Goal: Contribute content: Add original content to the website for others to see

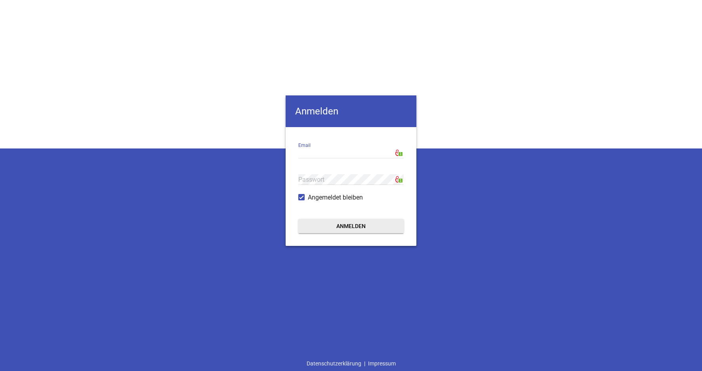
type input "[EMAIL_ADDRESS][DOMAIN_NAME]"
click at [350, 226] on button "Anmelden" at bounding box center [350, 226] width 105 height 14
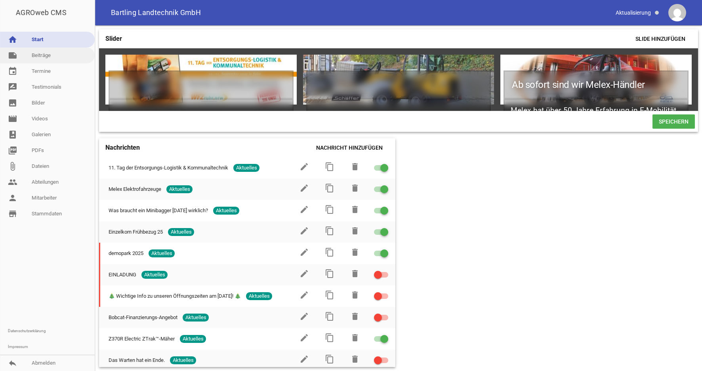
click at [43, 55] on link "note Beiträge" at bounding box center [47, 56] width 95 height 16
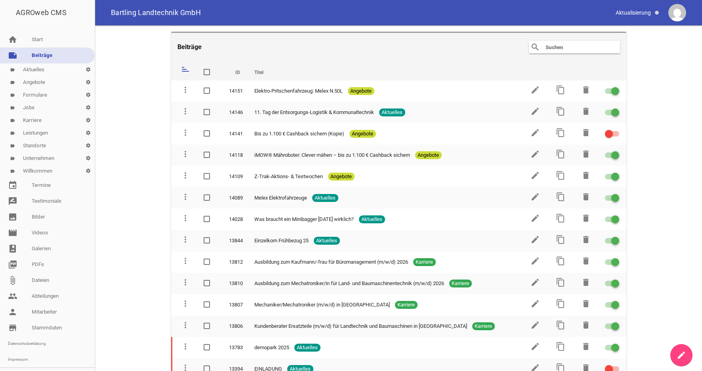
click at [683, 356] on icon "create" at bounding box center [681, 355] width 10 height 10
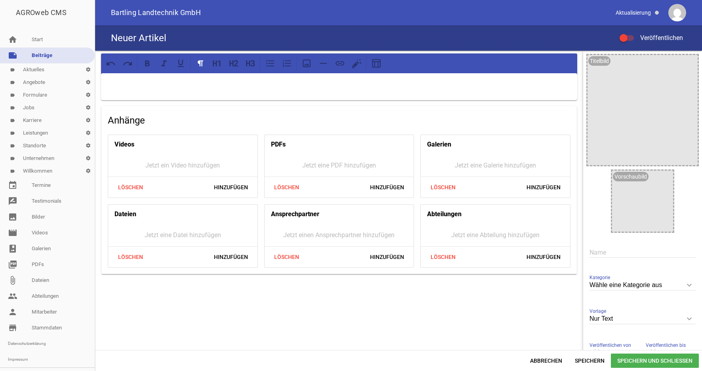
click at [589, 251] on input "text" at bounding box center [642, 252] width 106 height 11
paste input "Schäffer Rad- und Teleradlader für die Bauwirtschaft"
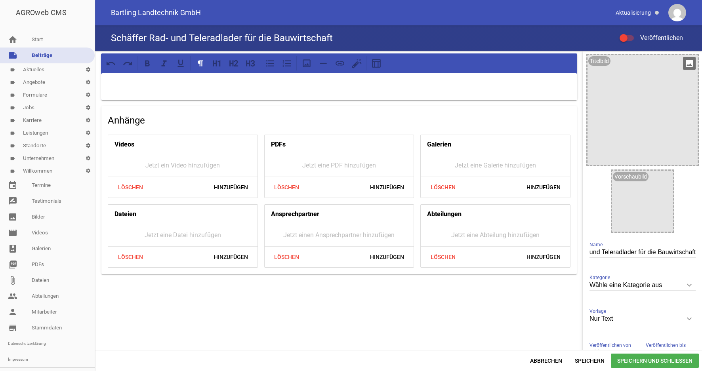
type input "Schäffer Rad- und Teleradlader für die Bauwirtschaft"
click at [606, 120] on div at bounding box center [642, 110] width 110 height 110
drag, startPoint x: 683, startPoint y: 64, endPoint x: 666, endPoint y: 64, distance: 16.6
click at [683, 64] on icon "image" at bounding box center [689, 63] width 13 height 13
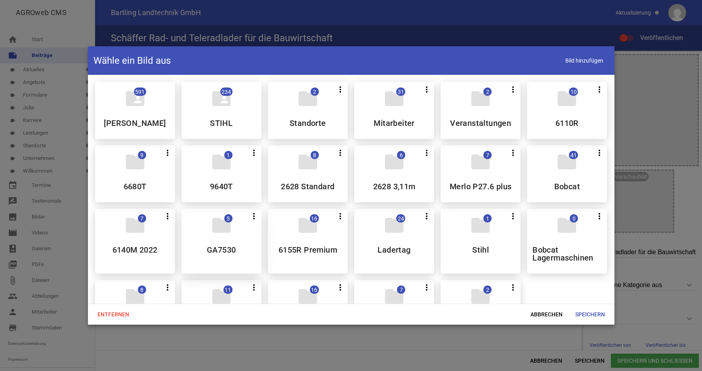
scroll to position [40, 0]
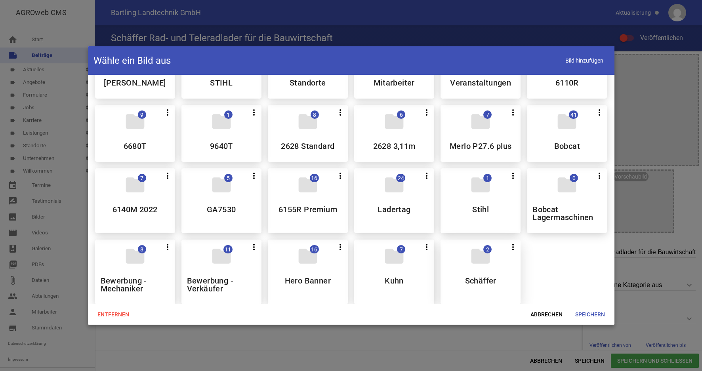
click at [474, 276] on div "folder 2 more_vert Teilen Bearbeiten Löschen Schäffer" at bounding box center [480, 272] width 80 height 65
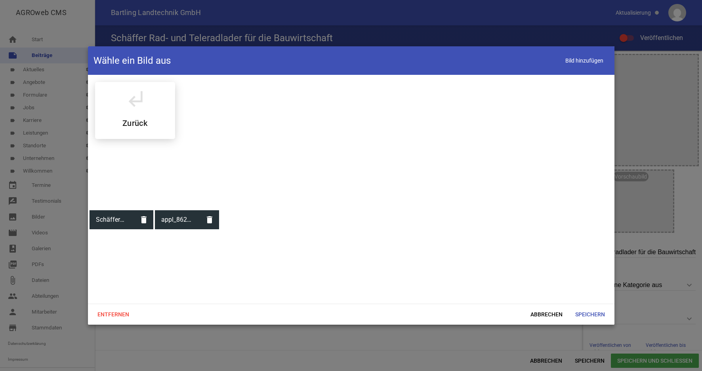
scroll to position [0, 0]
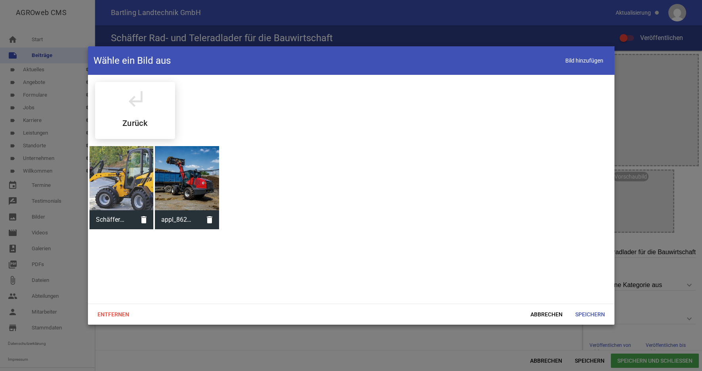
click at [131, 190] on div at bounding box center [121, 178] width 64 height 64
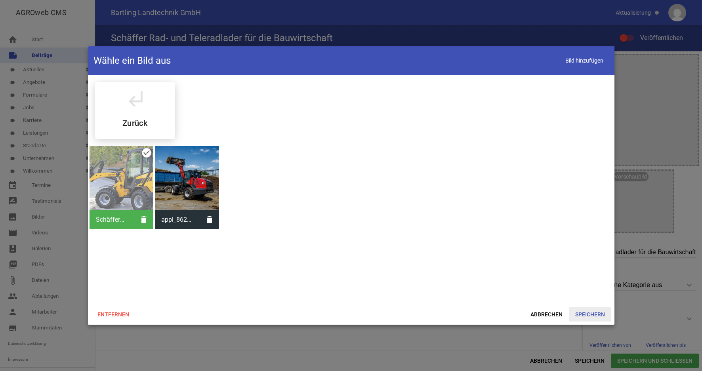
click at [584, 316] on span "Speichern" at bounding box center [590, 314] width 42 height 14
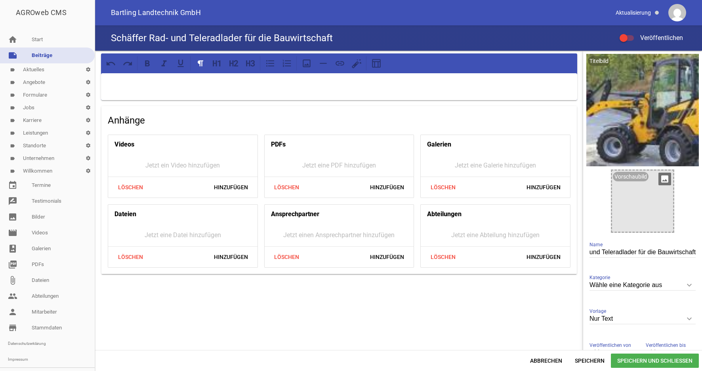
click at [618, 213] on div at bounding box center [642, 201] width 61 height 61
click at [669, 65] on icon "crop" at bounding box center [675, 63] width 13 height 13
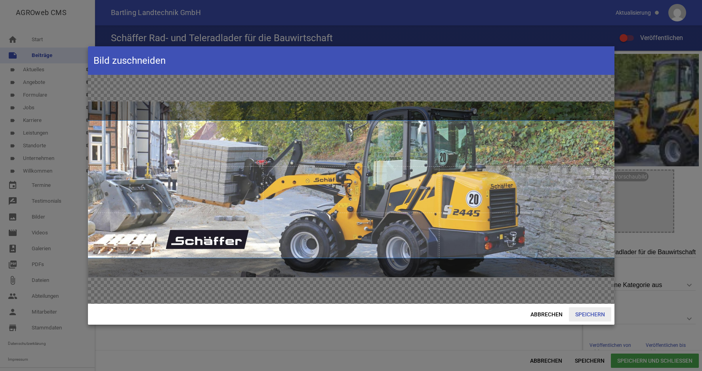
click at [591, 316] on span "Speichern" at bounding box center [590, 314] width 42 height 14
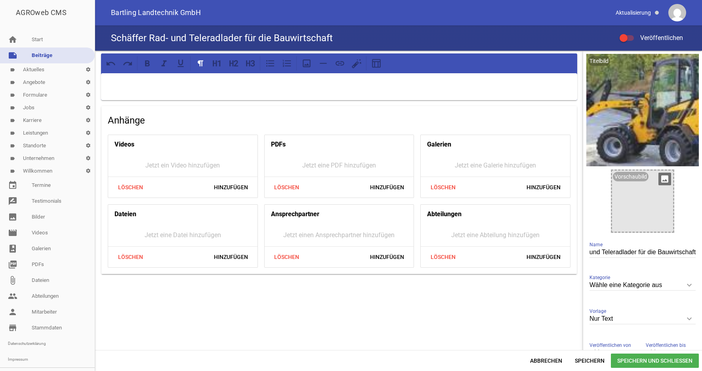
click at [658, 179] on icon "image" at bounding box center [664, 179] width 13 height 13
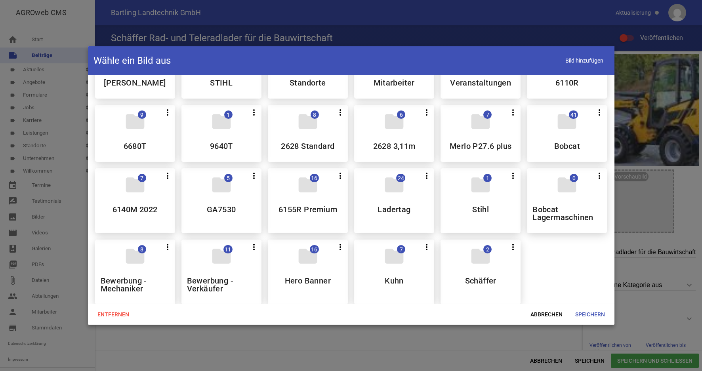
scroll to position [61, 0]
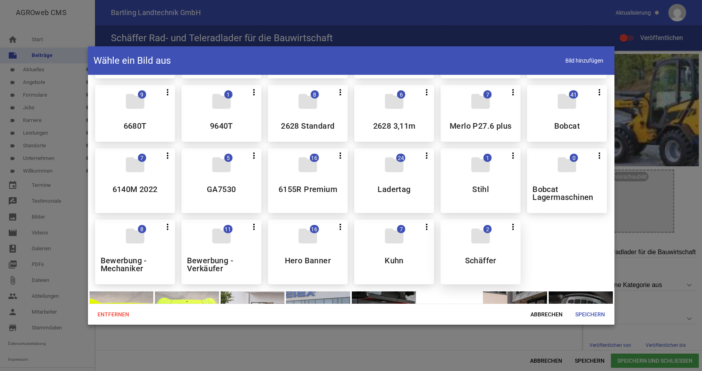
click at [488, 259] on h5 "Schäffer" at bounding box center [480, 261] width 31 height 8
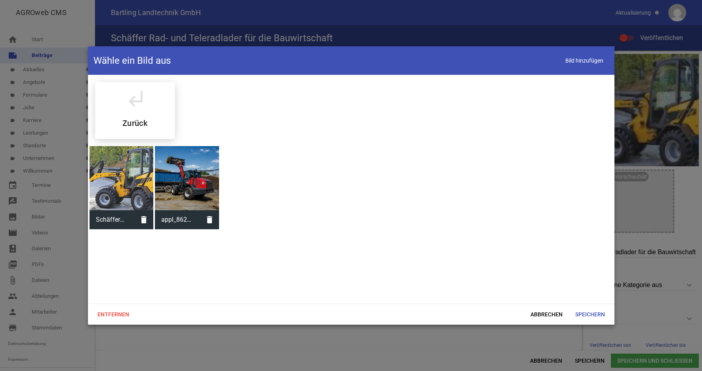
scroll to position [0, 0]
click at [564, 61] on span "Bild hinzufügen" at bounding box center [583, 61] width 49 height 16
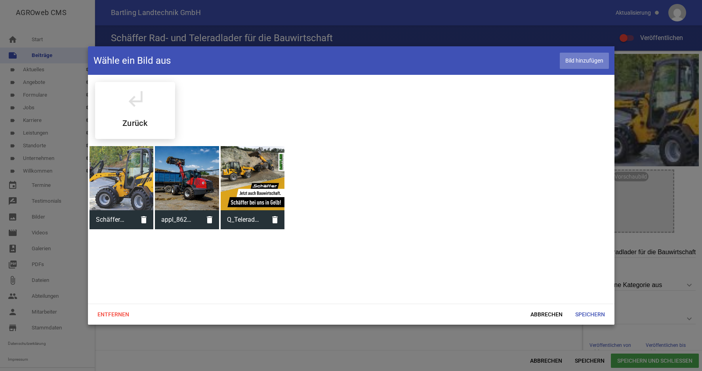
click at [571, 61] on span "Bild hinzufügen" at bounding box center [583, 61] width 49 height 16
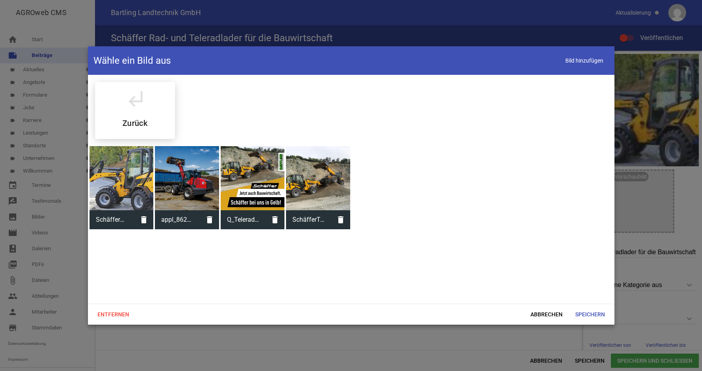
click at [334, 195] on div at bounding box center [318, 178] width 64 height 64
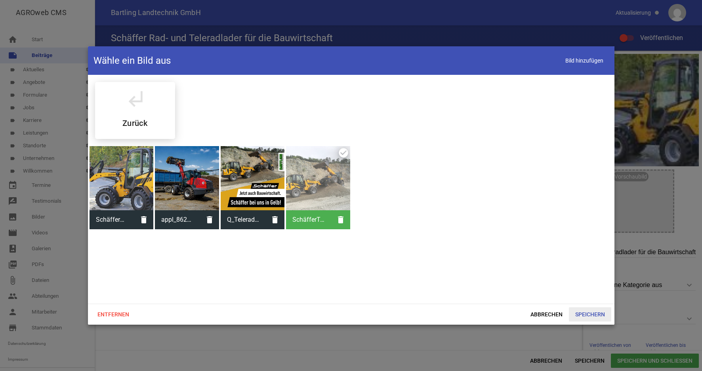
click at [590, 314] on span "Speichern" at bounding box center [590, 314] width 42 height 14
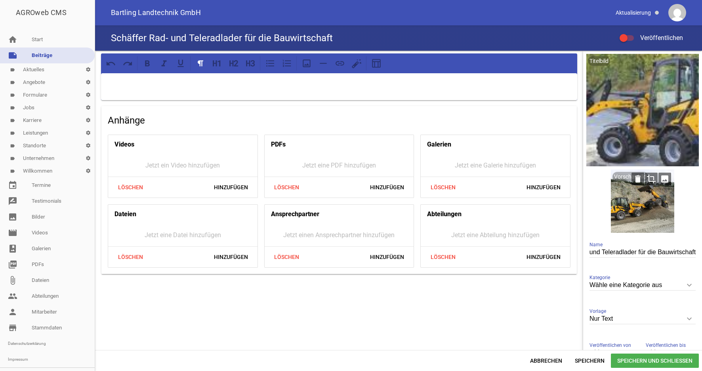
click at [645, 179] on icon "crop" at bounding box center [651, 179] width 13 height 13
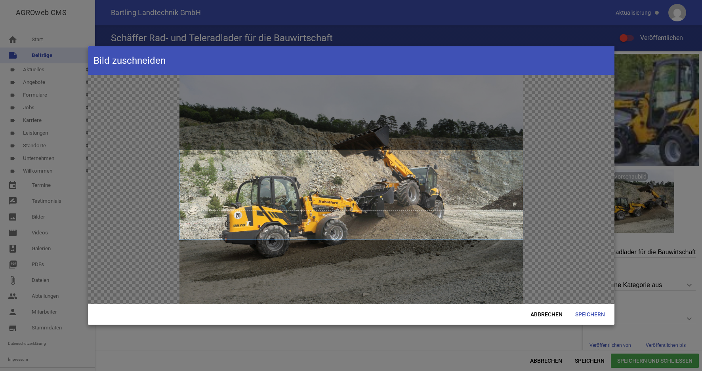
click at [410, 182] on span at bounding box center [350, 194] width 343 height 89
click at [590, 311] on span "Speichern" at bounding box center [590, 314] width 42 height 14
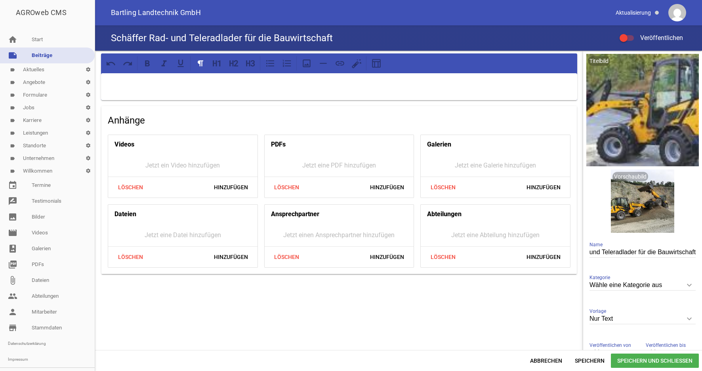
click at [683, 286] on icon "keyboard_arrow_down" at bounding box center [689, 285] width 13 height 13
click at [680, 286] on input "Wähle eine Kategorie aus" at bounding box center [642, 285] width 106 height 11
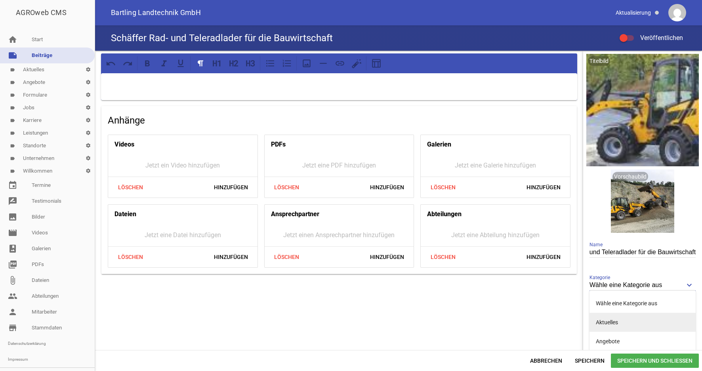
click at [634, 319] on li "Aktuelles" at bounding box center [642, 322] width 106 height 19
type input "Aktuelles"
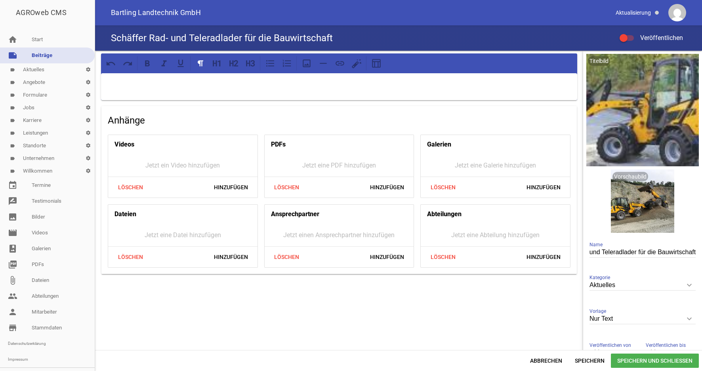
click at [133, 89] on div at bounding box center [339, 86] width 476 height 27
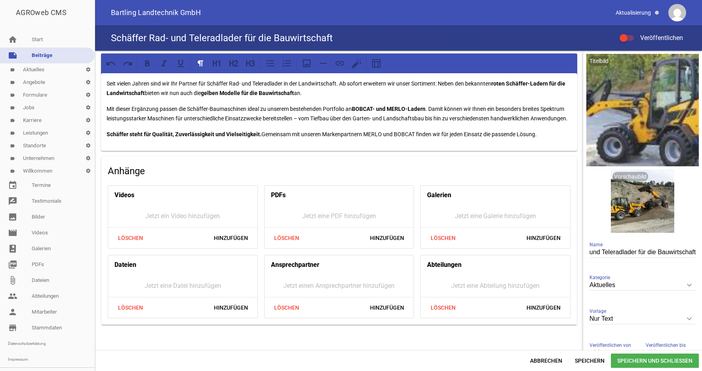
click at [339, 119] on p "Mit dieser Ergänzung passen die Schäffer-Baumaschinen ideal zu unserem bestehen…" at bounding box center [339, 113] width 465 height 19
click at [331, 119] on p "Mit dieser Ergänzung passen die Schäffer-Baumaschinen ideal zu unserem bestehen…" at bounding box center [339, 113] width 465 height 19
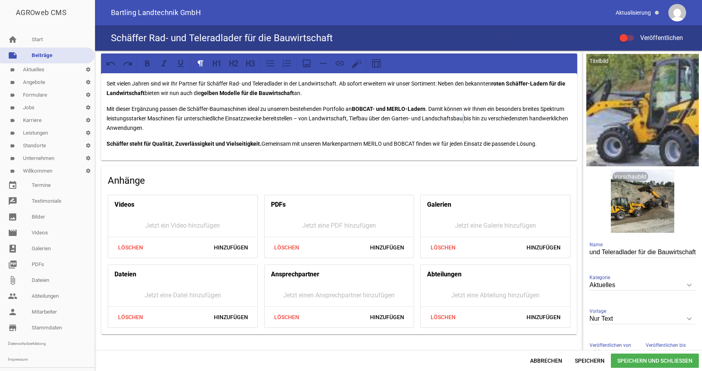
click at [489, 118] on p "Mit dieser Ergänzung passen die Schäffer-Baumaschinen ideal zu unserem bestehen…" at bounding box center [339, 118] width 465 height 29
click at [491, 118] on p "Mit dieser Ergänzung passen die Schäffer-Baumaschinen ideal zu unserem bestehen…" at bounding box center [339, 118] width 465 height 29
click at [187, 127] on p "Mit dieser Ergänzung passen die Schäffer-Baumaschinen ideal zu unserem bestehen…" at bounding box center [339, 118] width 465 height 29
click at [287, 131] on p "Mit dieser Ergänzung passen die Schäffer-Baumaschinen ideal zu unserem bestehen…" at bounding box center [339, 118] width 465 height 29
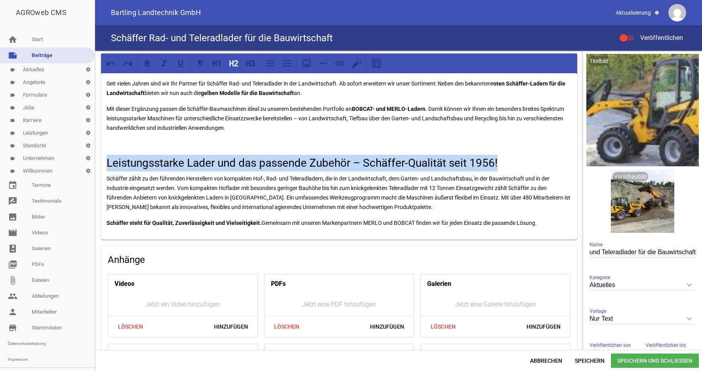
drag, startPoint x: 511, startPoint y: 164, endPoint x: 93, endPoint y: 164, distance: 418.5
click at [95, 164] on div "Seit vielen Jahren sind wir Ihr Partner für Schäffer Rad- und Teleradlader in d…" at bounding box center [398, 200] width 607 height 299
click at [251, 65] on icon at bounding box center [253, 63] width 4 height 6
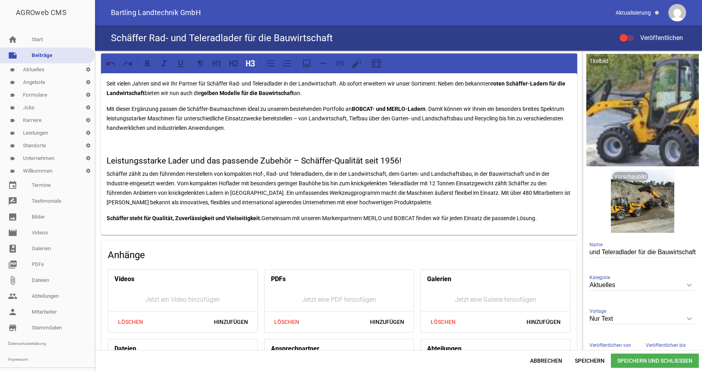
click at [274, 163] on h3 "Leistungsstarke Lader und das passende Zubehör – Schäffer-Qualität seit 1956!" at bounding box center [339, 161] width 465 height 13
click at [251, 148] on div "Seit vielen Jahren sind wir Ihr Partner für Schäffer Rad- und Teleradlader in d…" at bounding box center [339, 154] width 476 height 162
click at [306, 161] on h3 "Leistungsstarke Lader und das passende Zubehör – Schäffer-Qualität seit 1956!" at bounding box center [339, 161] width 465 height 13
drag, startPoint x: 547, startPoint y: 220, endPoint x: 105, endPoint y: 223, distance: 441.5
click at [105, 223] on div "Seit vielen Jahren sind wir Ihr Partner für Schäffer Rad- und Teleradlader in d…" at bounding box center [339, 154] width 476 height 162
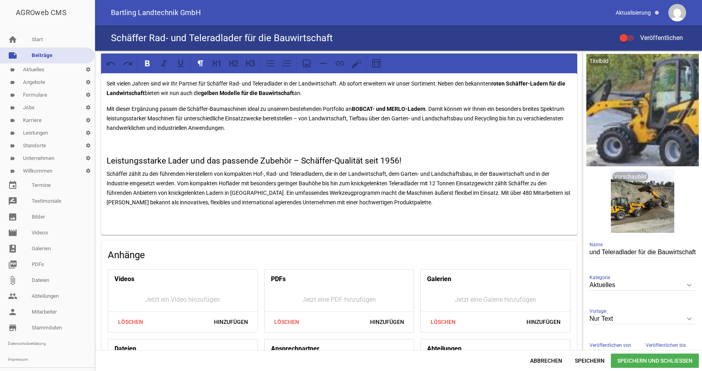
click at [108, 140] on p at bounding box center [339, 144] width 465 height 10
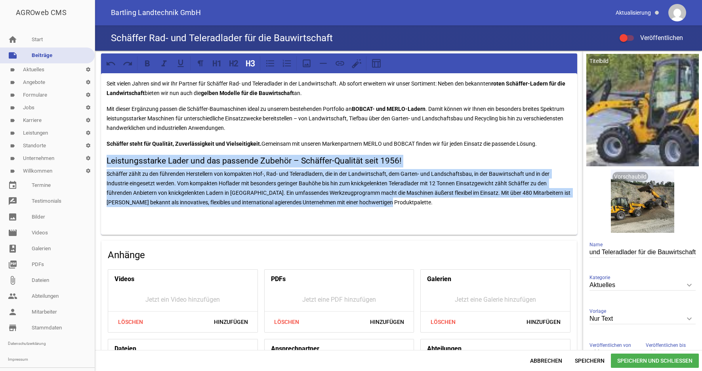
drag, startPoint x: 399, startPoint y: 206, endPoint x: 106, endPoint y: 160, distance: 296.2
click at [106, 160] on div "Seit vielen Jahren sind wir Ihr Partner für Schäffer Rad- und Teleradlader in d…" at bounding box center [339, 154] width 476 height 162
click at [164, 65] on icon at bounding box center [163, 63] width 5 height 6
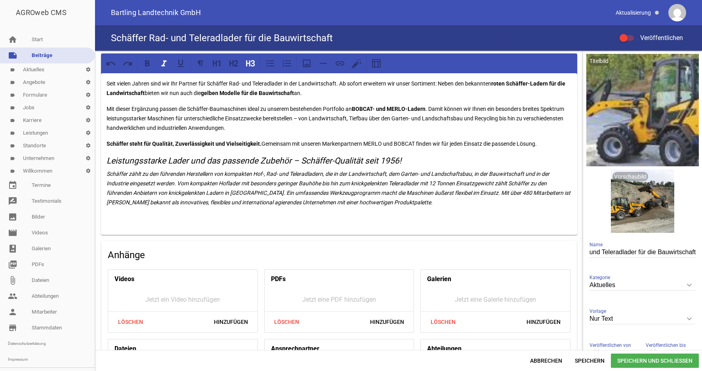
click at [448, 211] on div "Seit vielen Jahren sind wir Ihr Partner für Schäffer Rad- und Teleradlader in d…" at bounding box center [339, 154] width 476 height 162
click at [106, 162] on div "Seit vielen Jahren sind wir Ihr Partner für Schäffer Rad- und Teleradlader in d…" at bounding box center [339, 154] width 476 height 162
click at [307, 65] on icon at bounding box center [306, 63] width 8 height 8
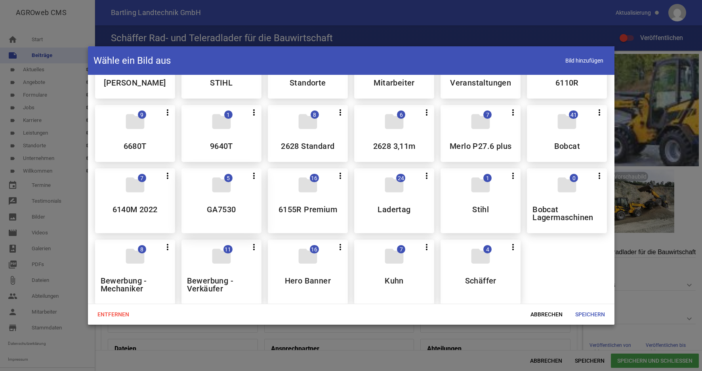
scroll to position [121, 0]
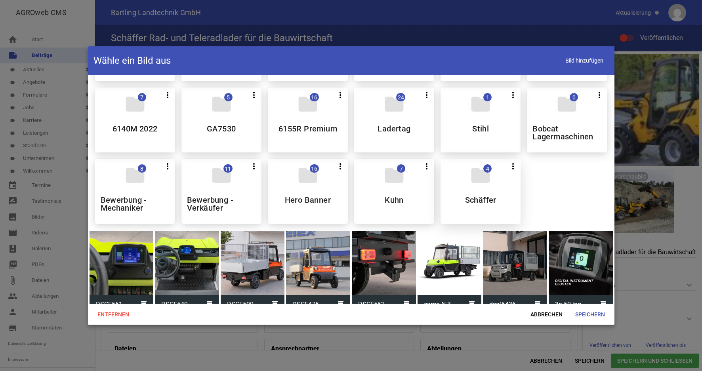
click at [500, 198] on div "folder 4 more_vert Teilen Bearbeiten Löschen Schäffer" at bounding box center [480, 191] width 80 height 65
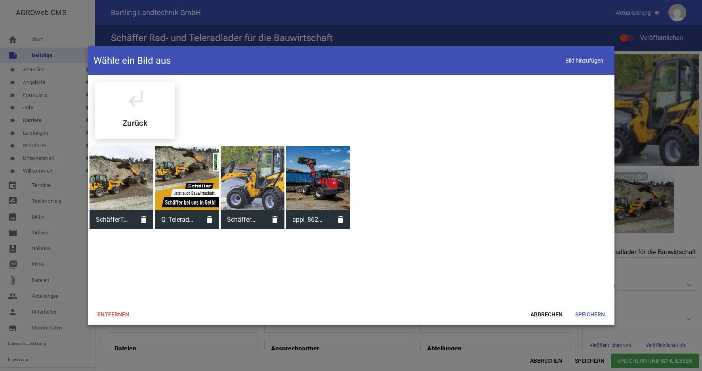
scroll to position [0, 0]
drag, startPoint x: 195, startPoint y: 180, endPoint x: 199, endPoint y: 183, distance: 5.4
click at [195, 179] on div at bounding box center [187, 178] width 64 height 64
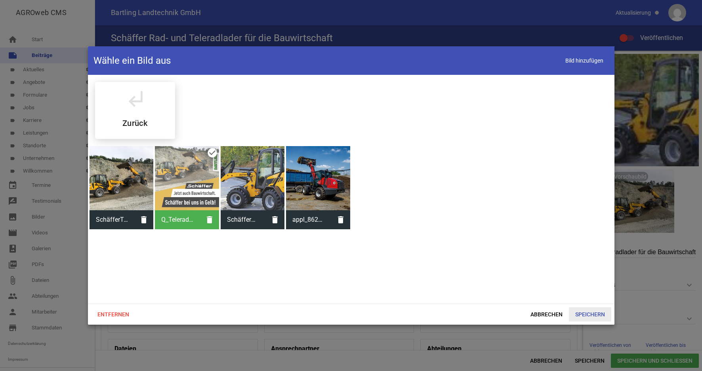
click at [584, 314] on span "Speichern" at bounding box center [590, 314] width 42 height 14
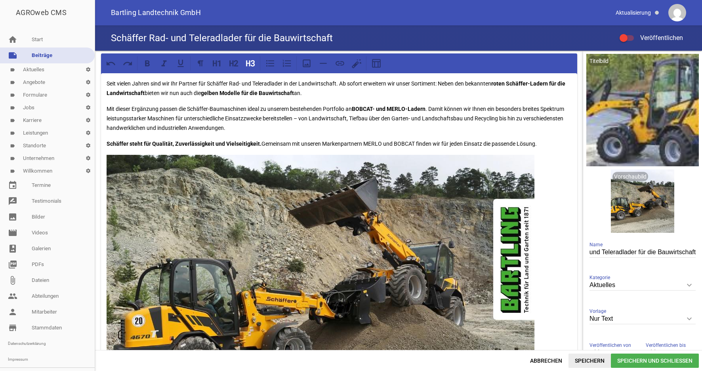
click at [590, 362] on span "Speichern" at bounding box center [589, 361] width 42 height 14
click at [630, 40] on div at bounding box center [626, 38] width 14 height 6
click at [630, 38] on div at bounding box center [626, 38] width 14 height 6
click at [630, 33] on input "Veröffentlichen" at bounding box center [630, 33] width 0 height 0
click at [588, 362] on span "Speichern" at bounding box center [589, 361] width 42 height 14
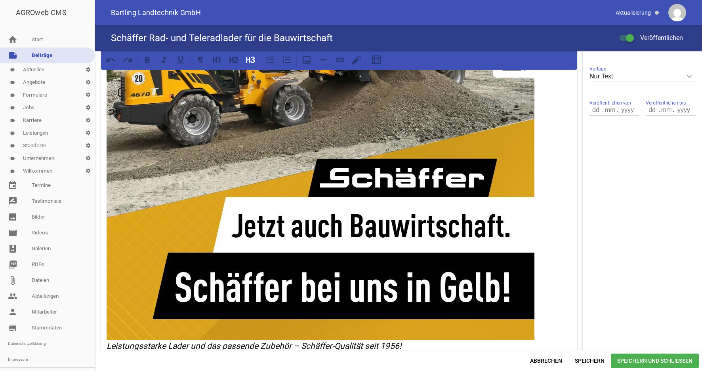
scroll to position [404, 0]
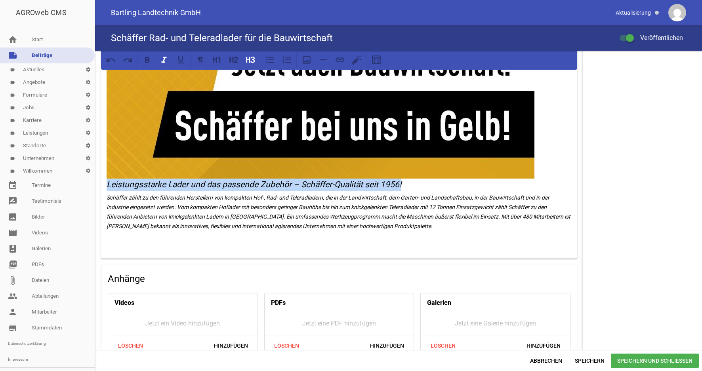
drag, startPoint x: 405, startPoint y: 182, endPoint x: 108, endPoint y: 186, distance: 297.8
click at [167, 61] on icon at bounding box center [164, 60] width 10 height 10
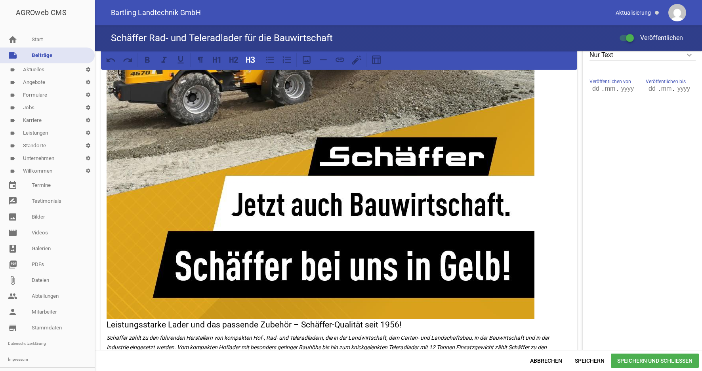
scroll to position [304, 0]
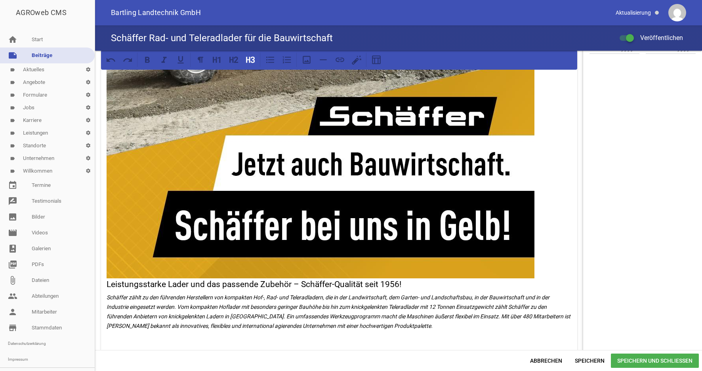
click at [107, 289] on h3 "Leistungsstarke Lader und das passende Zubehör – Schäffer-Qualität seit 1956!" at bounding box center [339, 71] width 465 height 440
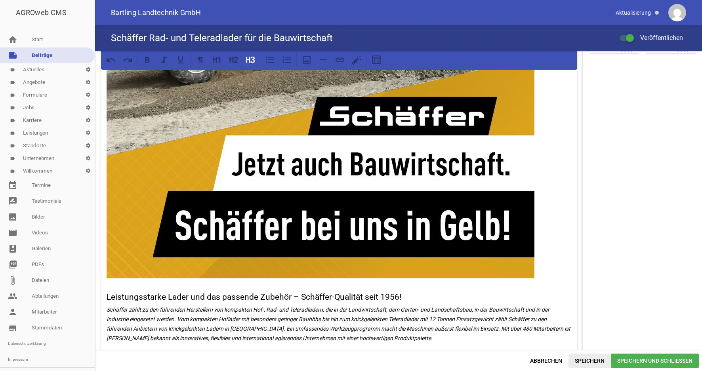
click at [585, 361] on span "Speichern" at bounding box center [589, 361] width 42 height 14
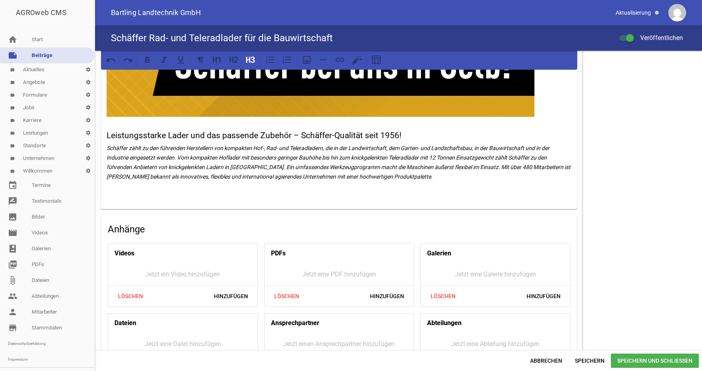
scroll to position [385, 0]
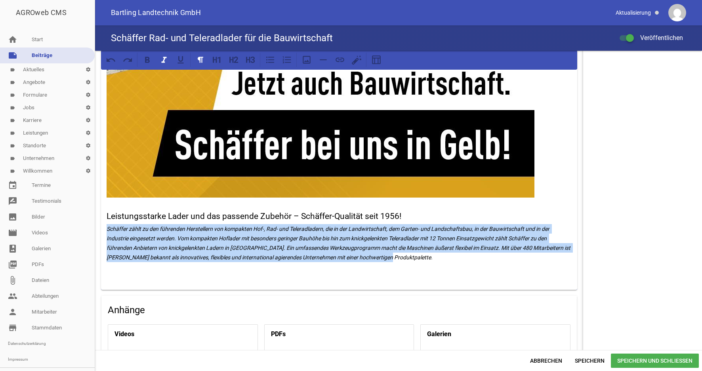
drag, startPoint x: 417, startPoint y: 262, endPoint x: 105, endPoint y: 226, distance: 314.1
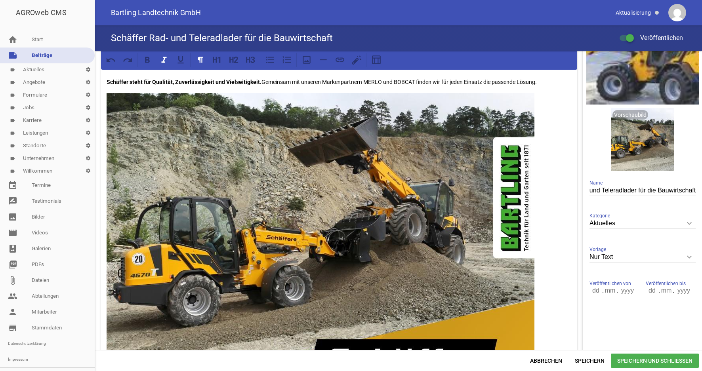
scroll to position [0, 0]
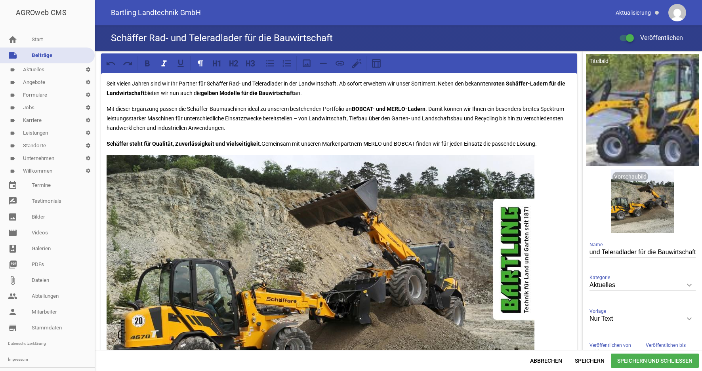
click at [329, 95] on p "Seit vielen Jahren sind wir Ihr Partner für Schäffer Rad- und Teleradlader in d…" at bounding box center [339, 88] width 465 height 19
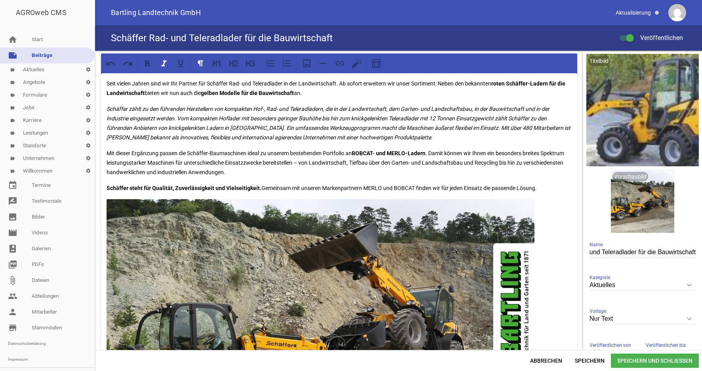
click at [179, 118] on em "Schäffer zählt zu den führenden Herstellern von kompakten Hof-, Rad- und Telera…" at bounding box center [339, 123] width 465 height 35
click at [557, 187] on p "Schäffer steht für Qualität, Zuverlässigkeit und Vielseitigkeit. Gemeinsam mit …" at bounding box center [339, 188] width 465 height 10
click at [271, 124] on p "Schäffer zählt zu den führenden Herstellern von kompakten Hof-, Rad- und Telera…" at bounding box center [339, 123] width 465 height 38
click at [132, 153] on p "Mit dieser Ergänzung passen die Schäffer-Baumaschinen ideal zu unserem bestehen…" at bounding box center [339, 162] width 465 height 29
drag, startPoint x: 180, startPoint y: 152, endPoint x: 103, endPoint y: 153, distance: 76.8
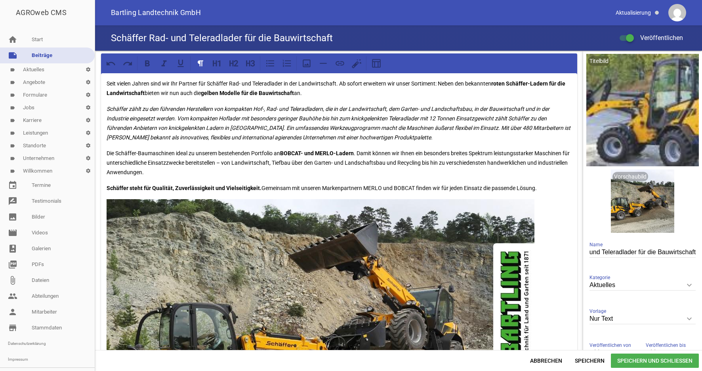
click at [175, 154] on p "Die Schäffer-Baumaschinen ideal zu unserem bestehenden Portfolio an BOBCAT- und…" at bounding box center [339, 162] width 465 height 29
click at [325, 153] on strong "BOBCAT- und MERLO-Ladern" at bounding box center [336, 153] width 74 height 6
click at [356, 160] on p "Die Schäffer-Baumaschinen passen ideal zu unserem bestehenden Portfolio an BOBC…" at bounding box center [339, 162] width 465 height 29
click at [375, 153] on p "Die Schäffer-Baumaschinen passen ideal zu unserem bestehenden Portfolio an BOBC…" at bounding box center [339, 162] width 465 height 29
drag, startPoint x: 145, startPoint y: 188, endPoint x: 149, endPoint y: 199, distance: 12.1
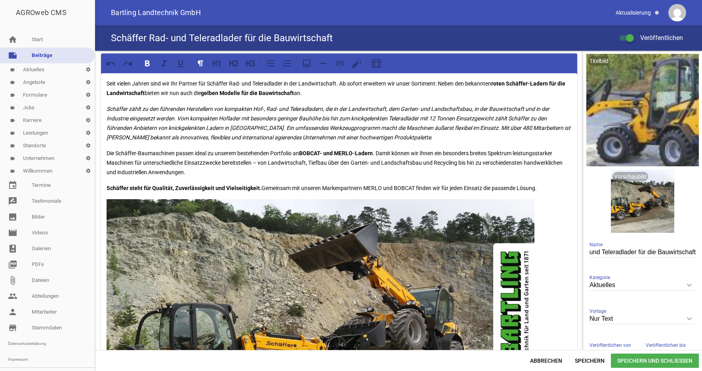
click at [145, 189] on strong "Schäffer steht für Qualität, Zuverlässigkeit und Vielseitigkeit." at bounding box center [184, 188] width 155 height 6
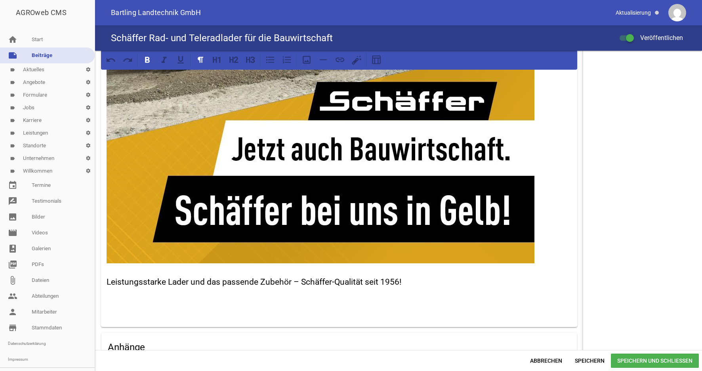
scroll to position [517, 0]
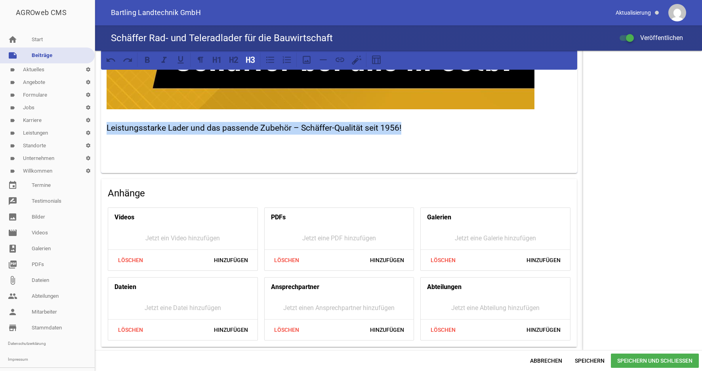
drag, startPoint x: 441, startPoint y: 130, endPoint x: 90, endPoint y: 129, distance: 351.6
click at [95, 129] on div "Seit vielen Jahren sind wir Ihr Partner für Schäffer Rad- und Teleradlader in d…" at bounding box center [398, 200] width 607 height 299
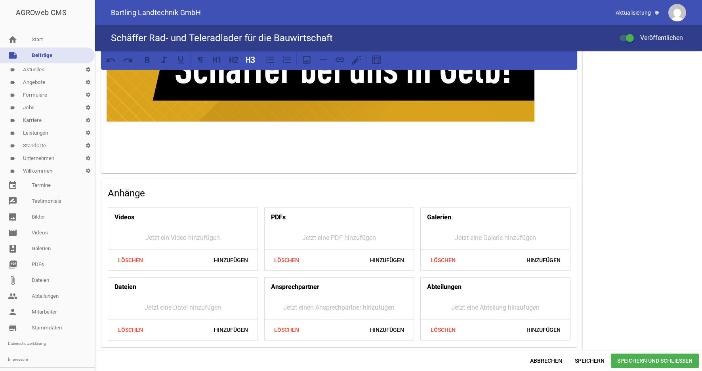
scroll to position [493, 0]
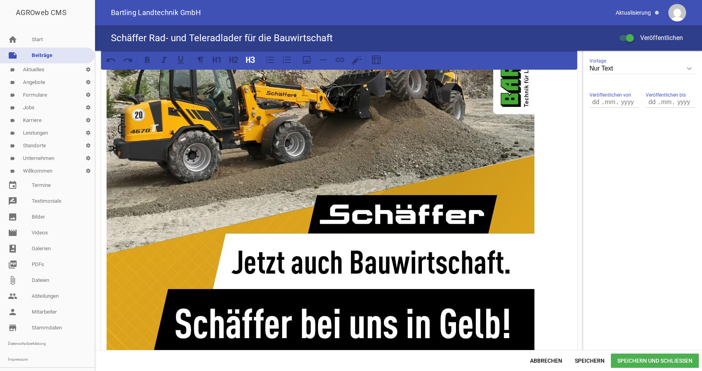
click at [255, 204] on img at bounding box center [321, 163] width 428 height 428
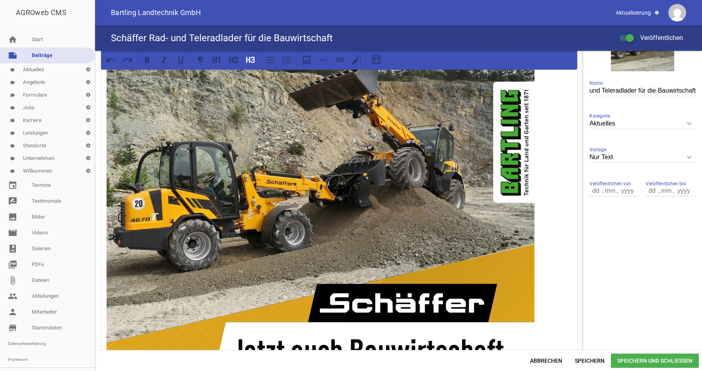
scroll to position [0, 0]
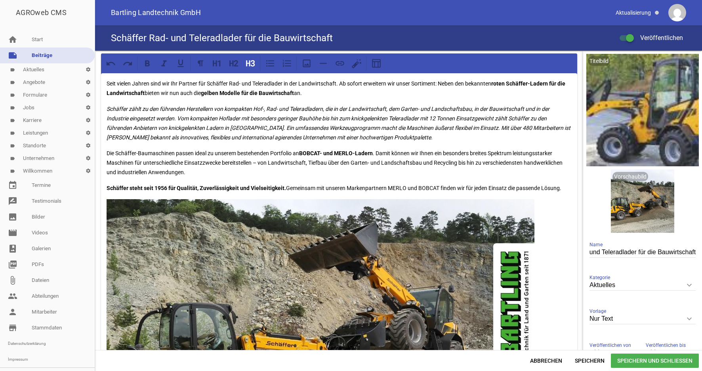
click at [106, 101] on div "Seit vielen Jahren sind wir Ihr Partner für Schäffer Rad- und Teleradlader in d…" at bounding box center [339, 369] width 476 height 592
drag, startPoint x: 321, startPoint y: 62, endPoint x: 312, endPoint y: 68, distance: 10.9
click at [321, 62] on icon at bounding box center [323, 63] width 10 height 10
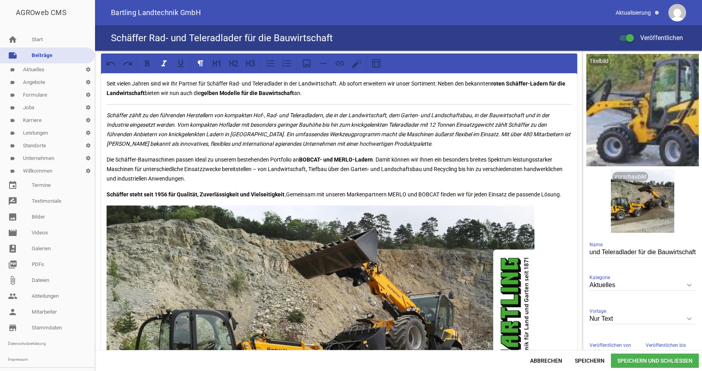
click at [105, 146] on div "Seit vielen Jahren sind wir Ihr Partner für Schäffer Rad- und Teleradlader in d…" at bounding box center [339, 372] width 476 height 599
click at [107, 151] on div "Seit vielen Jahren sind wir Ihr Partner für Schäffer Rad- und Teleradlader in d…" at bounding box center [339, 372] width 476 height 599
click at [409, 144] on p "Schäffer zählt zu den führenden Herstellern von kompakten Hof-, Rad- und Telera…" at bounding box center [339, 129] width 465 height 38
click at [320, 63] on icon at bounding box center [323, 63] width 10 height 10
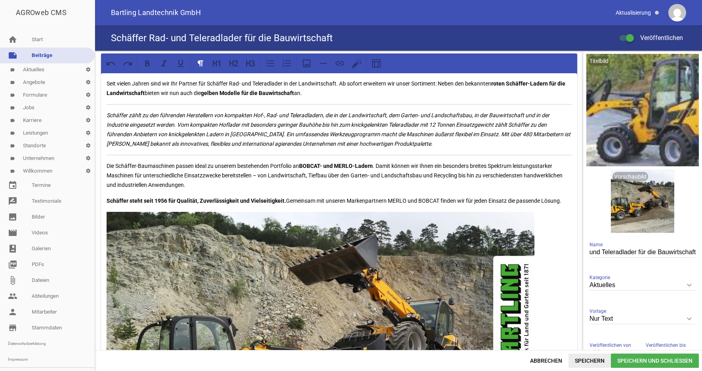
click at [591, 359] on span "Speichern" at bounding box center [589, 361] width 42 height 14
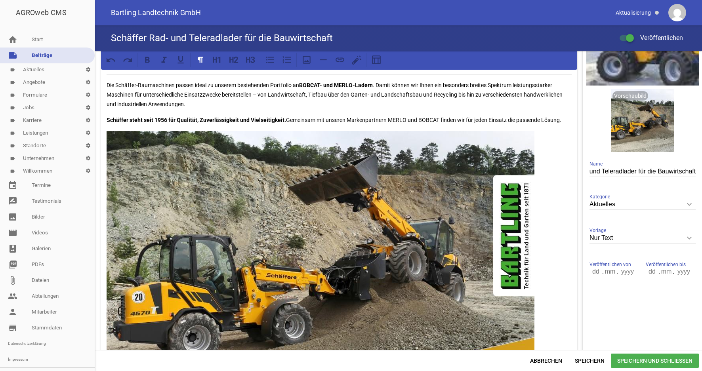
click at [593, 272] on input "number" at bounding box center [595, 271] width 13 height 10
type input "29"
type input "08"
type input "2025"
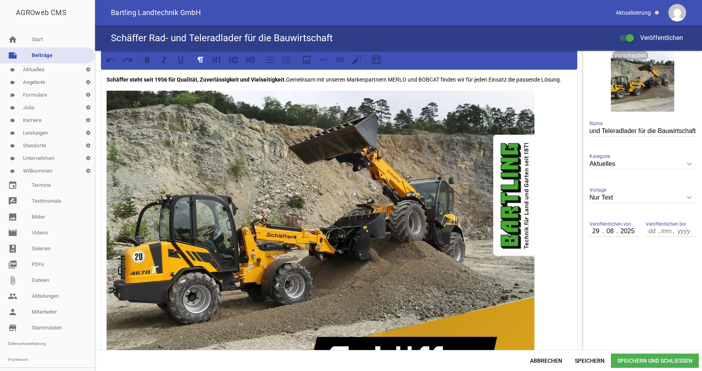
scroll to position [0, 0]
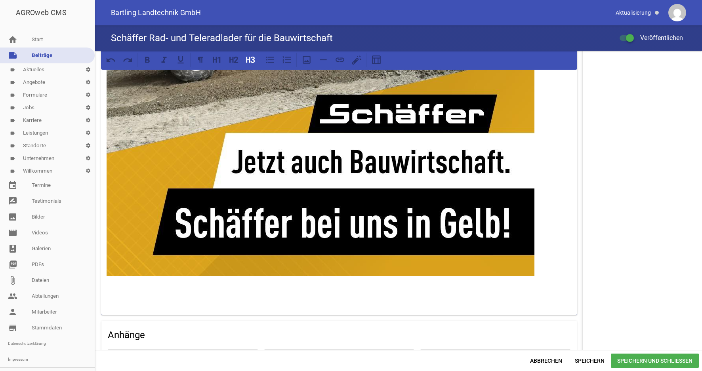
scroll to position [505, 0]
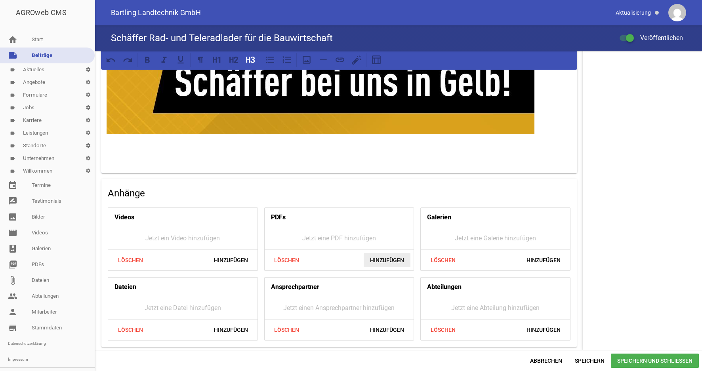
click at [376, 258] on span "Hinzufügen" at bounding box center [386, 260] width 47 height 14
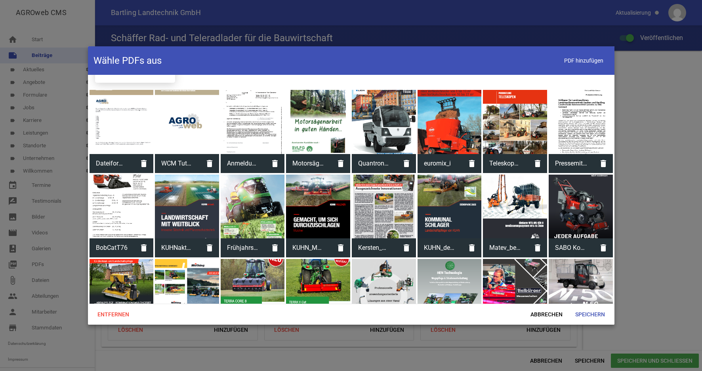
scroll to position [0, 0]
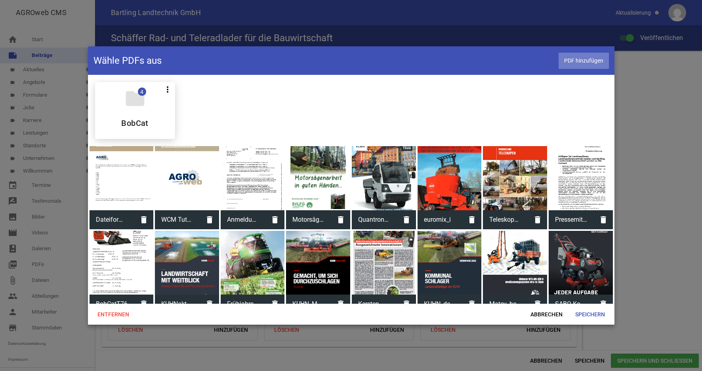
click at [573, 62] on span "PDF hinzufügen" at bounding box center [583, 61] width 50 height 16
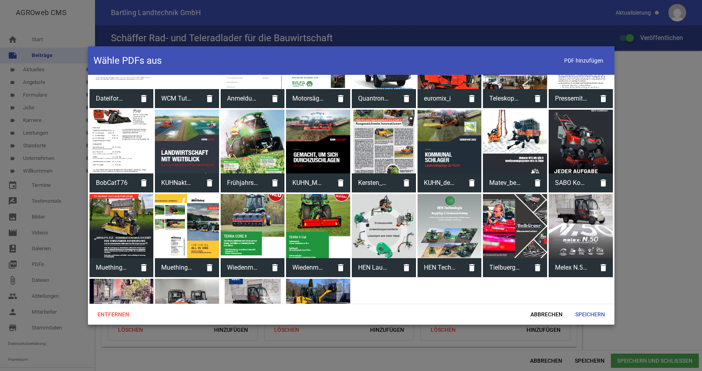
scroll to position [177, 0]
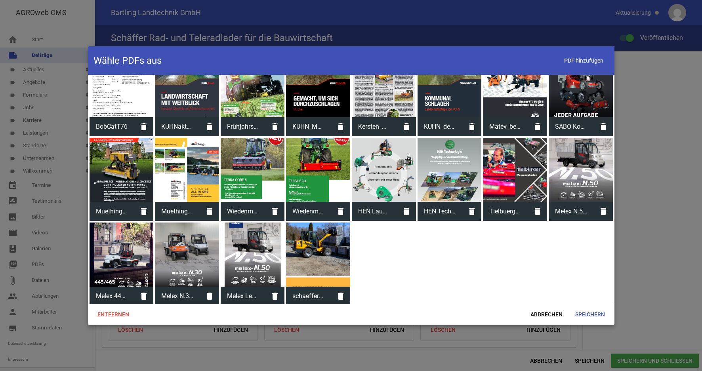
click at [304, 263] on div at bounding box center [318, 255] width 64 height 64
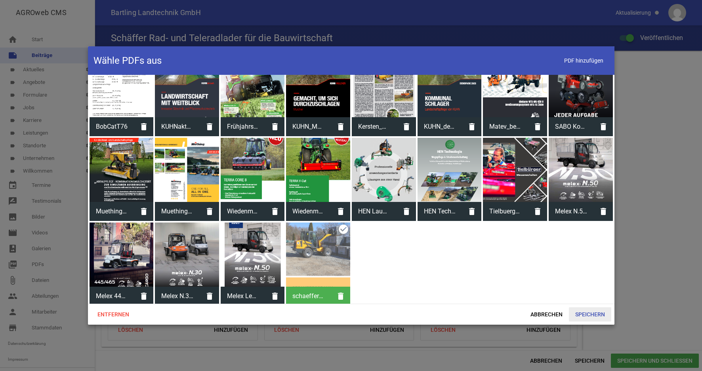
click at [593, 315] on span "Speichern" at bounding box center [590, 314] width 42 height 14
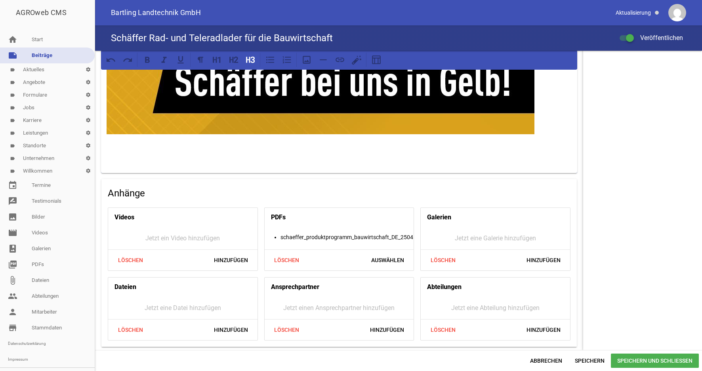
drag, startPoint x: 614, startPoint y: 205, endPoint x: 614, endPoint y: 211, distance: 5.1
click at [592, 362] on span "Speichern" at bounding box center [589, 361] width 42 height 14
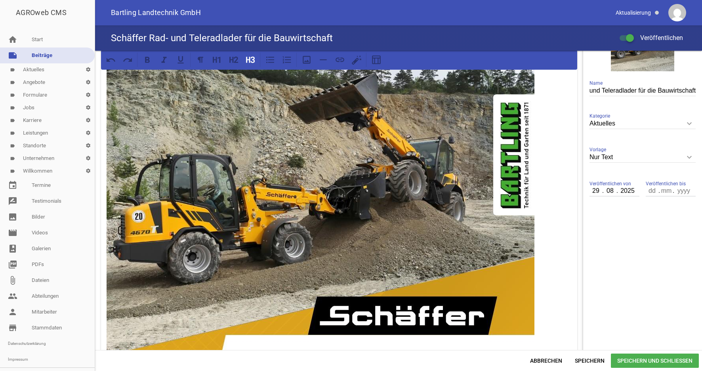
scroll to position [202, 0]
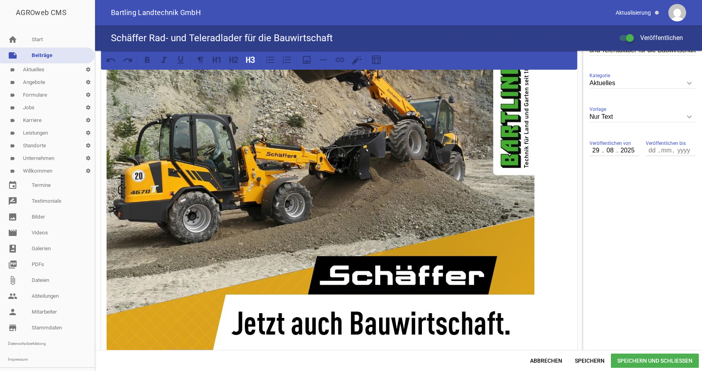
drag, startPoint x: 628, startPoint y: 150, endPoint x: 580, endPoint y: 150, distance: 47.9
click at [617, 150] on input "2025" at bounding box center [627, 150] width 20 height 10
drag, startPoint x: 585, startPoint y: 149, endPoint x: 637, endPoint y: 148, distance: 52.3
click at [603, 148] on input "29" at bounding box center [595, 150] width 13 height 10
click at [598, 364] on span "Speichern" at bounding box center [589, 361] width 42 height 14
